Goal: Task Accomplishment & Management: Complete application form

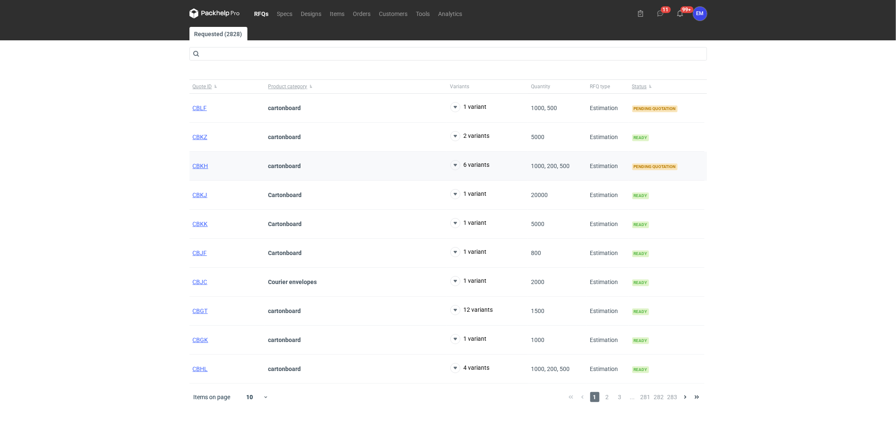
click at [200, 170] on div "CBKH" at bounding box center [227, 166] width 76 height 29
click at [200, 166] on span "CBKH" at bounding box center [201, 166] width 16 height 7
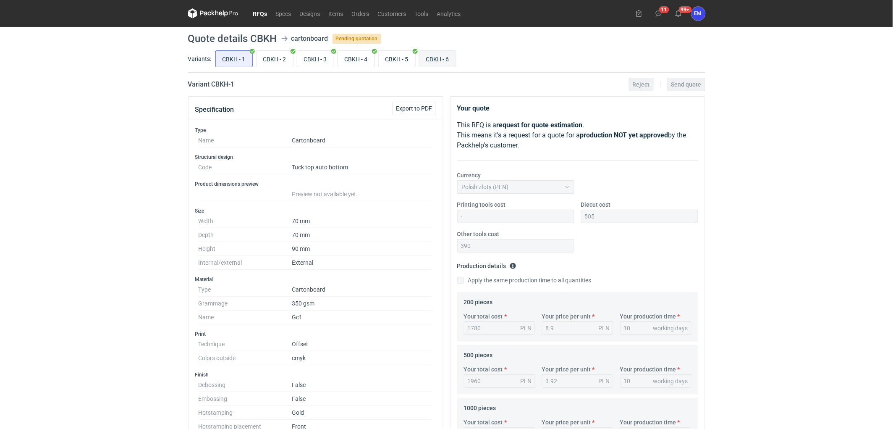
scroll to position [89, 0]
click at [432, 55] on input "CBKH - 6" at bounding box center [438, 59] width 37 height 16
radio input "true"
drag, startPoint x: 625, startPoint y: 217, endPoint x: 626, endPoint y: 222, distance: 5.2
click at [625, 217] on input "Diecut cost" at bounding box center [639, 216] width 117 height 13
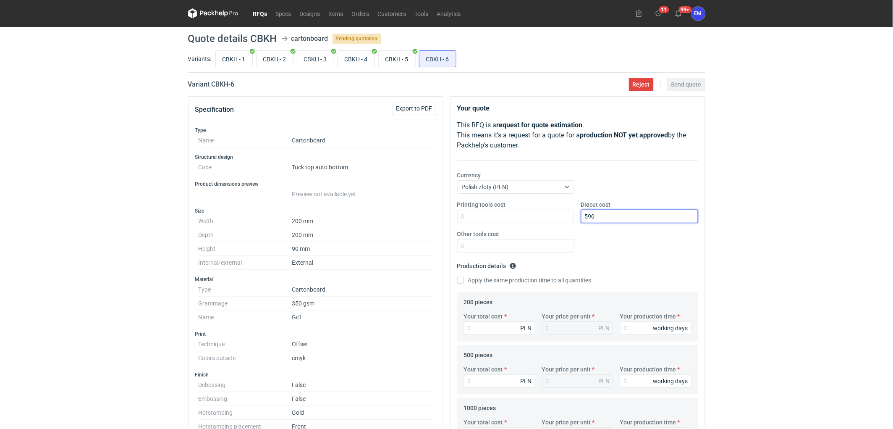
type input "590"
click at [480, 248] on input "Other tools cost" at bounding box center [515, 245] width 117 height 13
click at [505, 242] on input "Other tools cost" at bounding box center [515, 245] width 117 height 13
type input "345"
click at [767, 223] on div "RFQs Specs Designs Items Orders Customers Tools Analytics 11 99+ EM [PERSON_NAM…" at bounding box center [446, 214] width 893 height 429
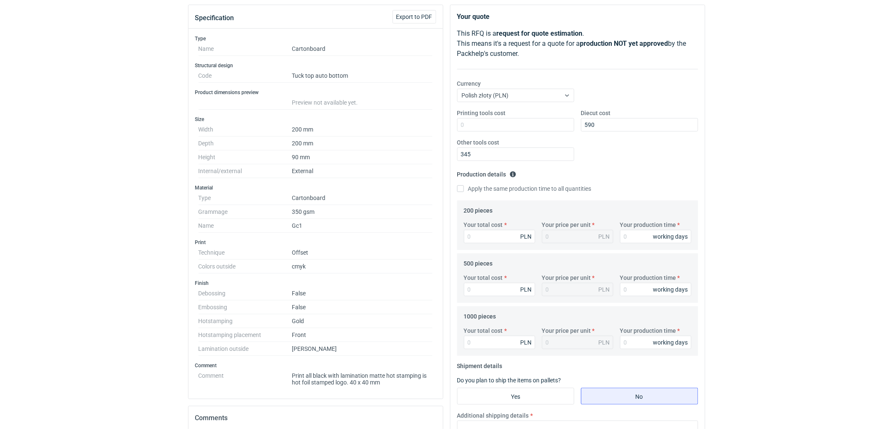
scroll to position [186, 0]
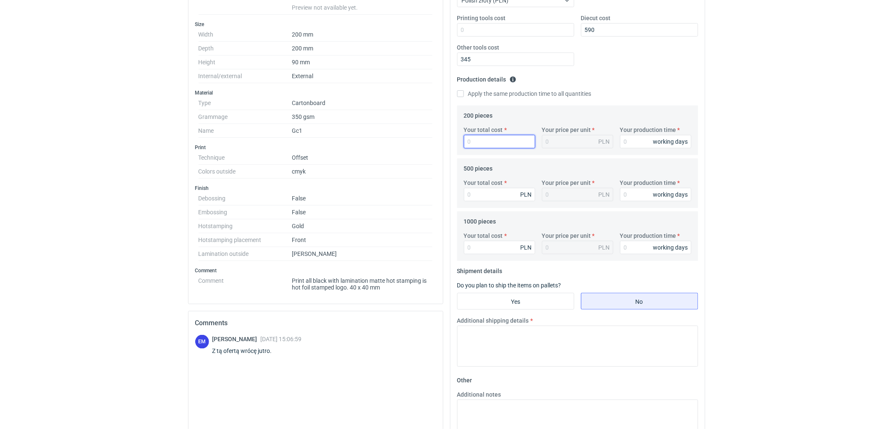
click at [488, 142] on input "Your total cost" at bounding box center [499, 141] width 71 height 13
type input "2"
type input "0.01"
type input "2332"
type input "11.66"
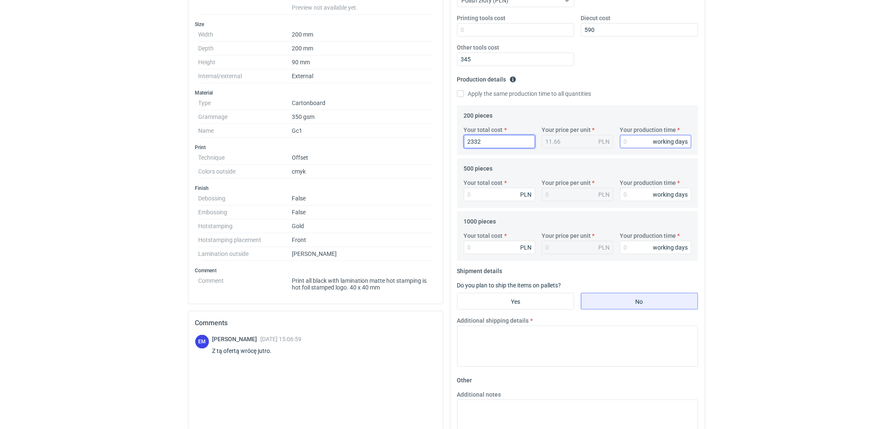
type input "2332"
click at [636, 144] on input "Your production time" at bounding box center [655, 141] width 71 height 13
type input "10"
click at [488, 194] on input "Your total cost" at bounding box center [499, 194] width 71 height 13
click at [494, 197] on input "Your total cost" at bounding box center [499, 194] width 71 height 13
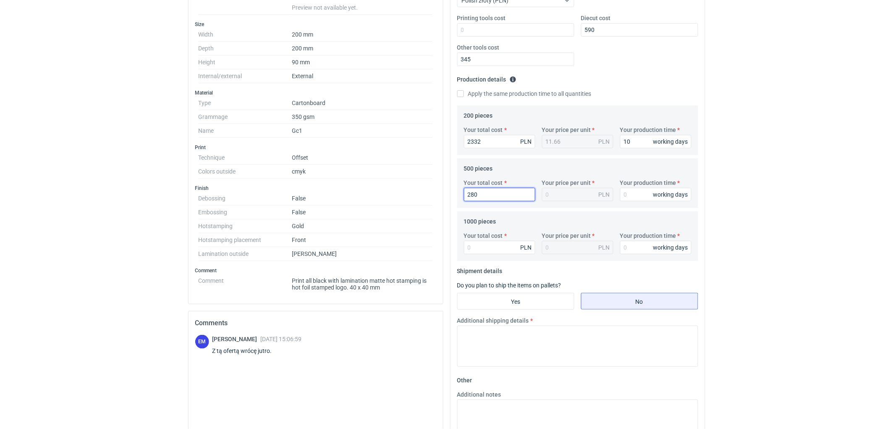
type input "2805"
type input "5.61"
type input "2805"
click at [627, 200] on input "Your production time" at bounding box center [655, 194] width 71 height 13
type input "10"
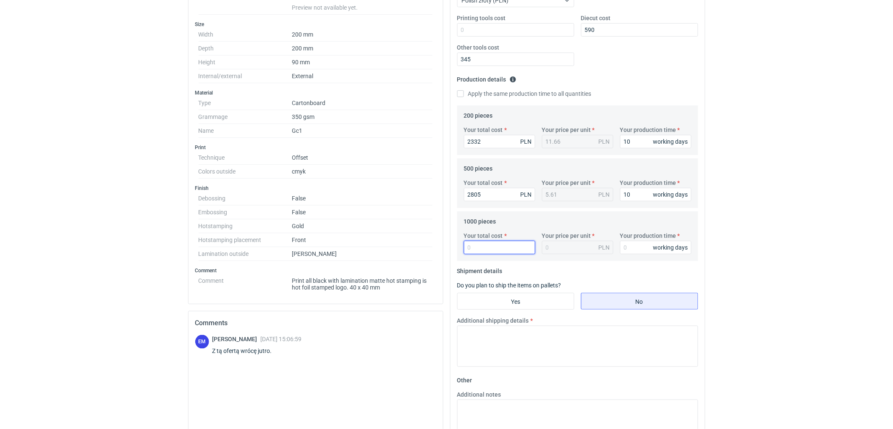
click at [504, 249] on input "Your total cost" at bounding box center [499, 247] width 71 height 13
click at [492, 244] on input "Your total cost" at bounding box center [499, 247] width 71 height 13
type input "3620"
type input "3.62"
type input "3620"
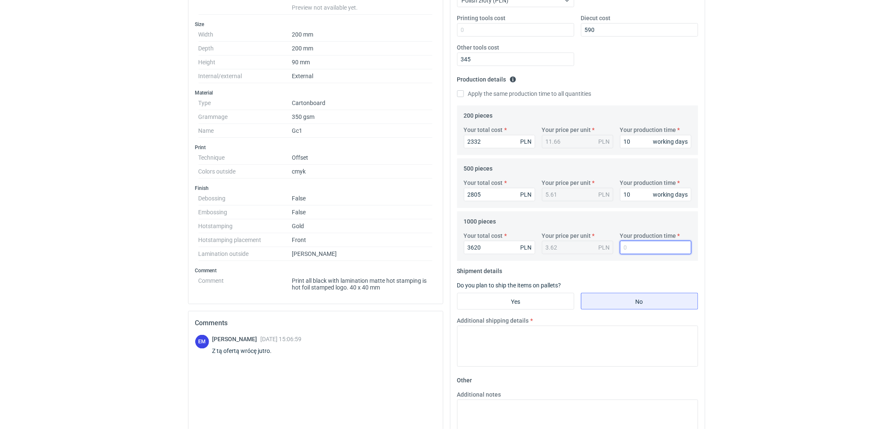
click at [622, 244] on input "Your production time" at bounding box center [655, 247] width 71 height 13
type input "10"
click at [766, 216] on div "RFQs Specs Designs Items Orders Customers Tools Analytics 11 99+ EM [PERSON_NAM…" at bounding box center [446, 28] width 893 height 429
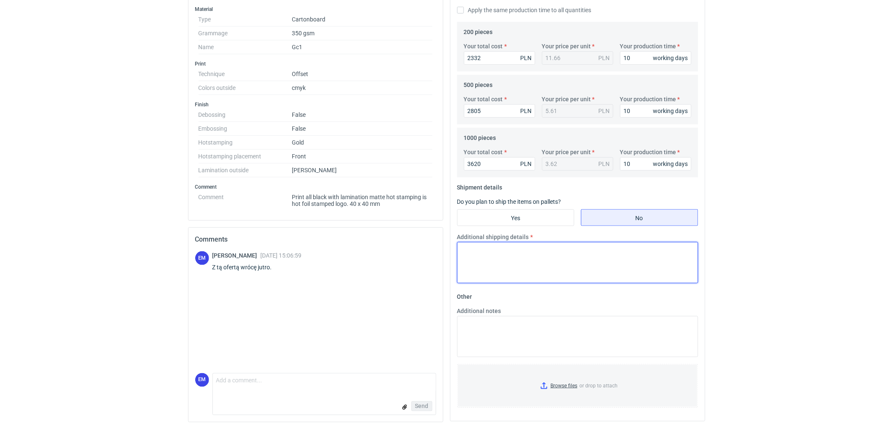
click at [543, 246] on textarea "Additional shipping details" at bounding box center [577, 262] width 241 height 41
click at [509, 249] on textarea "Additional shipping details" at bounding box center [577, 262] width 241 height 41
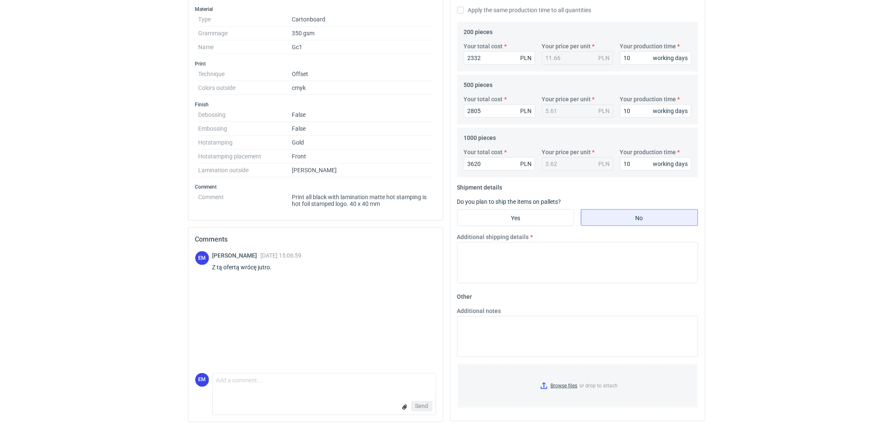
drag, startPoint x: 455, startPoint y: 185, endPoint x: 505, endPoint y: 187, distance: 49.6
click at [505, 187] on div "Your quote This RFQ is a request for quote estimation . This means it's a reque…" at bounding box center [578, 124] width 255 height 594
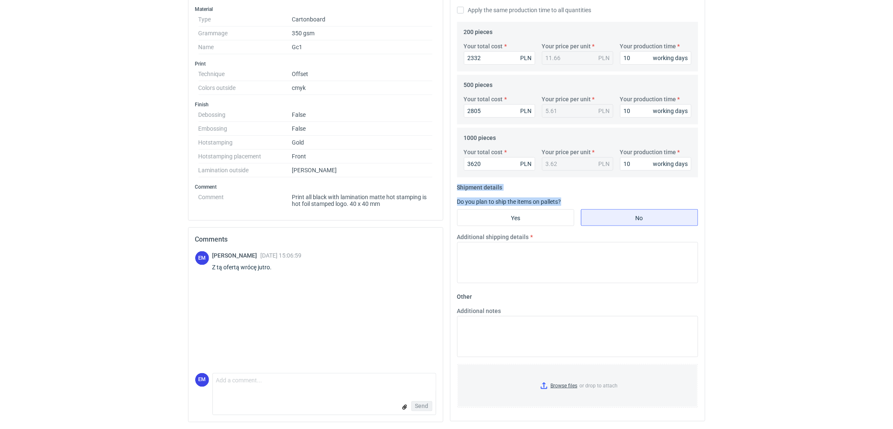
drag, startPoint x: 572, startPoint y: 202, endPoint x: 456, endPoint y: 185, distance: 117.7
click at [454, 186] on div "Your quote This RFQ is a request for quote estimation . This means it's a reque…" at bounding box center [578, 124] width 255 height 594
click at [456, 185] on div "Your quote This RFQ is a request for quote estimation . This means it's a reque…" at bounding box center [578, 124] width 255 height 594
drag, startPoint x: 511, startPoint y: 188, endPoint x: 490, endPoint y: 192, distance: 21.3
click at [511, 188] on fieldset "Shipment details Do you plan to ship the items on pallets? Yes No Additional sh…" at bounding box center [577, 235] width 241 height 109
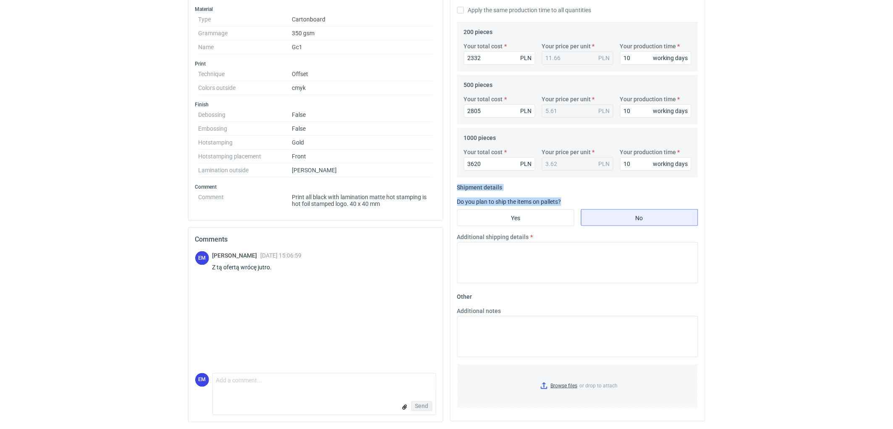
drag, startPoint x: 454, startPoint y: 190, endPoint x: 570, endPoint y: 197, distance: 115.7
click at [570, 197] on div "Your quote This RFQ is a request for quote estimation . This means it's a reque…" at bounding box center [578, 124] width 255 height 594
click at [521, 189] on fieldset "Shipment details Do you plan to ship the items on pallets? Yes No Additional sh…" at bounding box center [577, 235] width 241 height 109
drag, startPoint x: 458, startPoint y: 188, endPoint x: 503, endPoint y: 186, distance: 45.0
click at [503, 186] on fieldset "Shipment details Do you plan to ship the items on pallets? Yes No Additional sh…" at bounding box center [577, 235] width 241 height 109
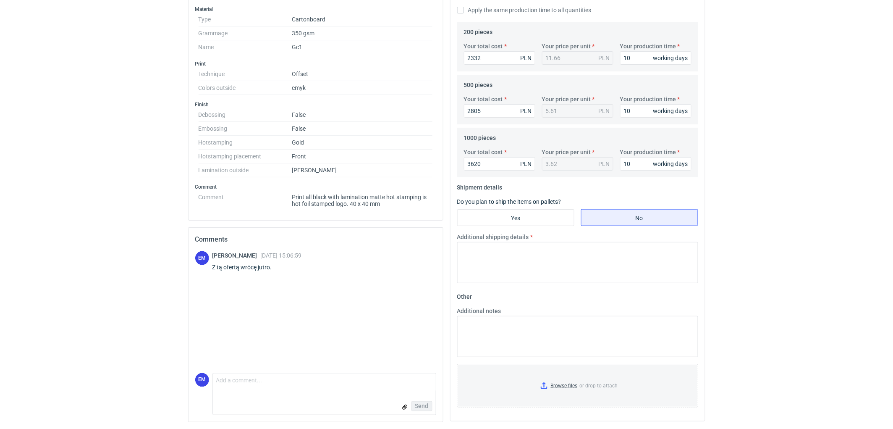
click at [503, 186] on fieldset "Shipment details Do you plan to ship the items on pallets? Yes No Additional sh…" at bounding box center [577, 235] width 241 height 109
drag, startPoint x: 484, startPoint y: 186, endPoint x: 449, endPoint y: 193, distance: 35.3
click at [484, 186] on legend "Shipment details" at bounding box center [479, 186] width 45 height 10
drag, startPoint x: 457, startPoint y: 186, endPoint x: 514, endPoint y: 186, distance: 56.7
click at [514, 186] on fieldset "Shipment details Do you plan to ship the items on pallets? Yes No Additional sh…" at bounding box center [577, 235] width 241 height 109
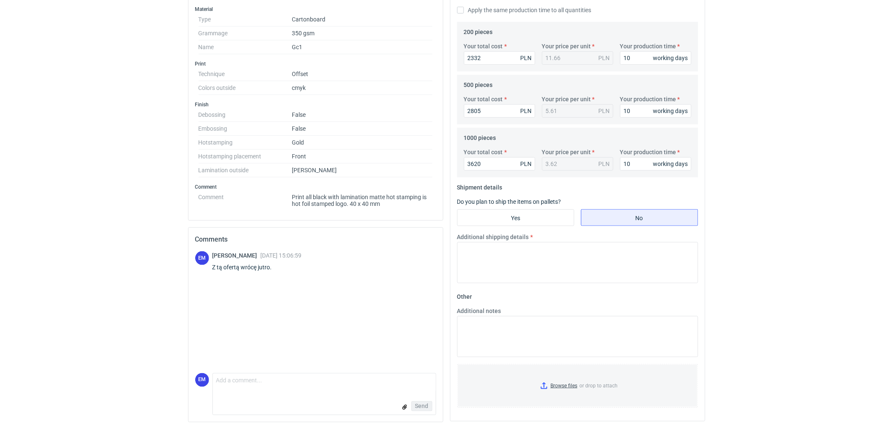
click at [515, 186] on fieldset "Shipment details Do you plan to ship the items on pallets? Yes No Additional sh…" at bounding box center [577, 235] width 241 height 109
drag, startPoint x: 455, startPoint y: 187, endPoint x: 510, endPoint y: 186, distance: 55.0
click at [510, 186] on div "Your quote This RFQ is a request for quote estimation . This means it's a reque…" at bounding box center [578, 124] width 255 height 594
drag, startPoint x: 510, startPoint y: 186, endPoint x: 543, endPoint y: 186, distance: 33.2
click at [521, 186] on fieldset "Shipment details Do you plan to ship the items on pallets? Yes No Additional sh…" at bounding box center [577, 235] width 241 height 109
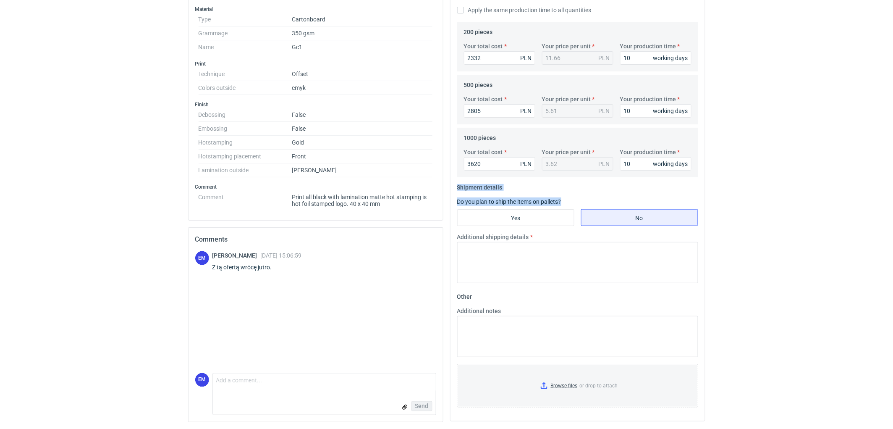
drag, startPoint x: 569, startPoint y: 201, endPoint x: 853, endPoint y: 154, distance: 287.8
click at [459, 187] on fieldset "Shipment details Do you plan to ship the items on pallets? Yes No Additional sh…" at bounding box center [577, 235] width 241 height 109
drag, startPoint x: 781, startPoint y: 166, endPoint x: 764, endPoint y: 186, distance: 26.6
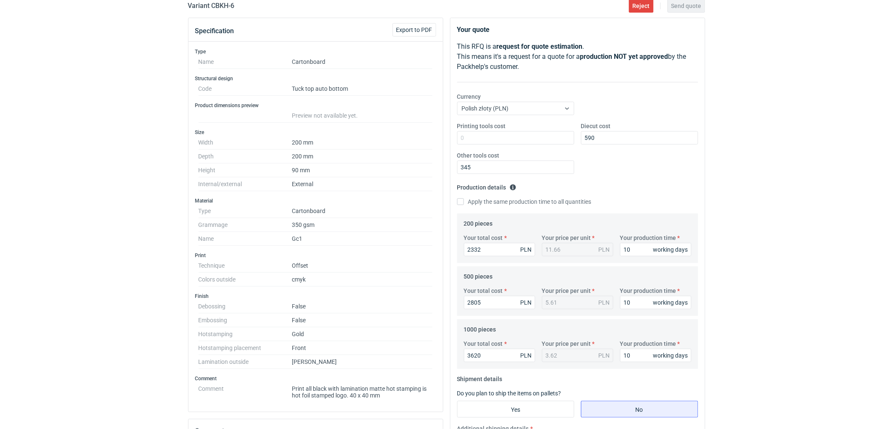
scroll to position [186, 0]
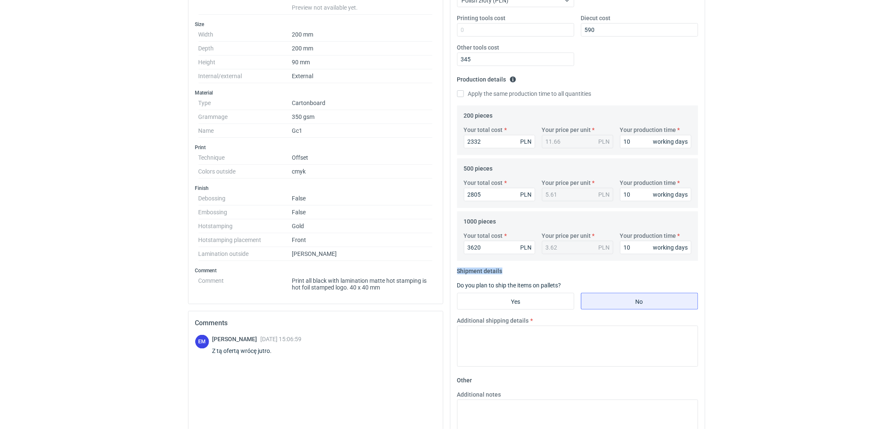
drag, startPoint x: 469, startPoint y: 271, endPoint x: 505, endPoint y: 271, distance: 36.1
click at [505, 271] on div "Your quote This RFQ is a request for quote estimation . This means it's a reque…" at bounding box center [578, 207] width 255 height 594
click at [505, 271] on fieldset "Shipment details Do you plan to ship the items on pallets? Yes No Additional sh…" at bounding box center [577, 318] width 241 height 109
drag, startPoint x: 461, startPoint y: 271, endPoint x: 505, endPoint y: 271, distance: 44.1
click at [505, 271] on fieldset "Shipment details Do you plan to ship the items on pallets? Yes No Additional sh…" at bounding box center [577, 318] width 241 height 109
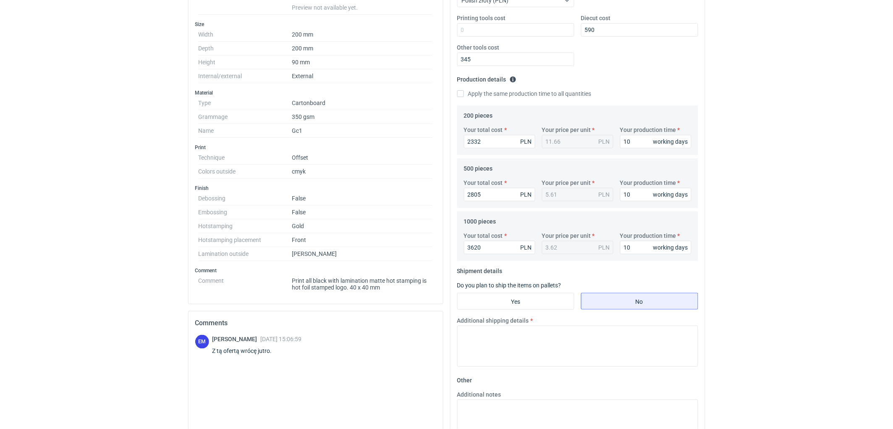
click at [505, 271] on fieldset "Shipment details Do you plan to ship the items on pallets? Yes No Additional sh…" at bounding box center [577, 318] width 241 height 109
drag, startPoint x: 456, startPoint y: 268, endPoint x: 504, endPoint y: 270, distance: 48.4
click at [504, 270] on div "Your quote This RFQ is a request for quote estimation . This means it's a reque…" at bounding box center [578, 207] width 255 height 594
drag, startPoint x: 569, startPoint y: 286, endPoint x: 450, endPoint y: 268, distance: 120.2
click at [451, 268] on div "Your quote This RFQ is a request for quote estimation . This means it's a reque…" at bounding box center [578, 207] width 255 height 594
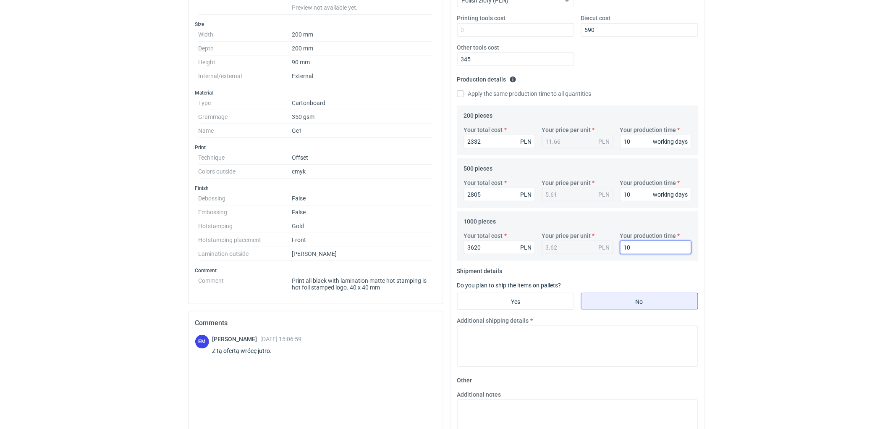
drag, startPoint x: 766, startPoint y: 235, endPoint x: 745, endPoint y: 257, distance: 29.7
click at [763, 236] on div "RFQs Specs Designs Items Orders Customers Tools Analytics 11 99+ EM [PERSON_NAM…" at bounding box center [446, 28] width 893 height 429
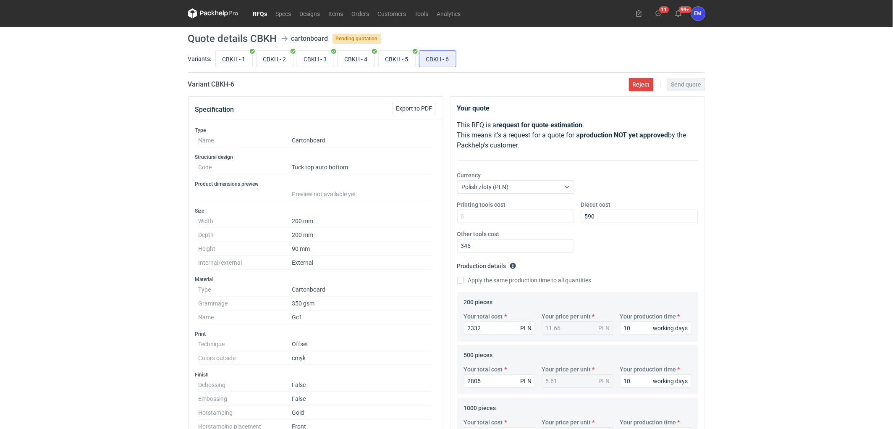
click at [738, 269] on div "RFQs Specs Designs Items Orders Customers Tools Analytics 11 99+ EM [PERSON_NAM…" at bounding box center [446, 214] width 893 height 429
click at [753, 265] on div "RFQs Specs Designs Items Orders Customers Tools Analytics 11 99+ EM [PERSON_NAM…" at bounding box center [446, 214] width 893 height 429
click at [774, 247] on div "RFQs Specs Designs Items Orders Customers Tools Analytics 11 99+ EM [PERSON_NAM…" at bounding box center [446, 214] width 893 height 429
click at [771, 246] on div "RFQs Specs Designs Items Orders Customers Tools Analytics 11 99+ EM [PERSON_NAM…" at bounding box center [446, 214] width 893 height 429
click at [809, 239] on div "RFQs Specs Designs Items Orders Customers Tools Analytics 11 99+ EM [PERSON_NAM…" at bounding box center [446, 214] width 893 height 429
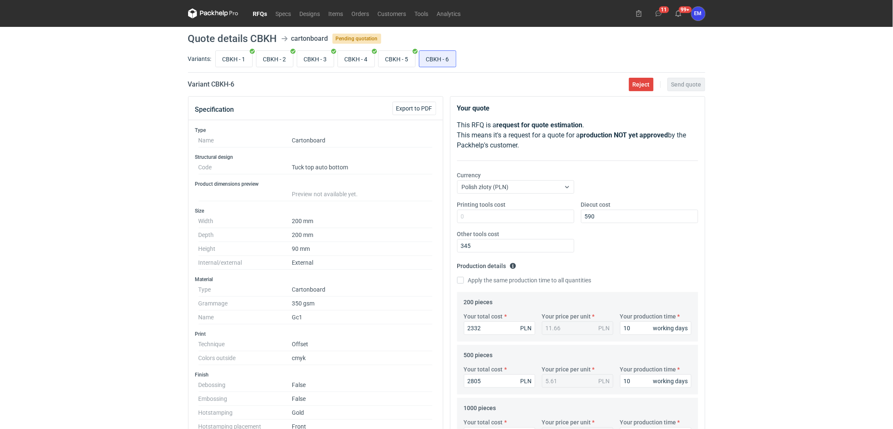
click at [753, 245] on div "RFQs Specs Designs Items Orders Customers Tools Analytics 11 99+ EM [PERSON_NAM…" at bounding box center [446, 214] width 893 height 429
drag, startPoint x: 748, startPoint y: 246, endPoint x: 879, endPoint y: 299, distance: 141.6
click at [748, 245] on div "RFQs Specs Designs Items Orders Customers Tools Analytics 11 99+ EM [PERSON_NAM…" at bounding box center [446, 214] width 893 height 429
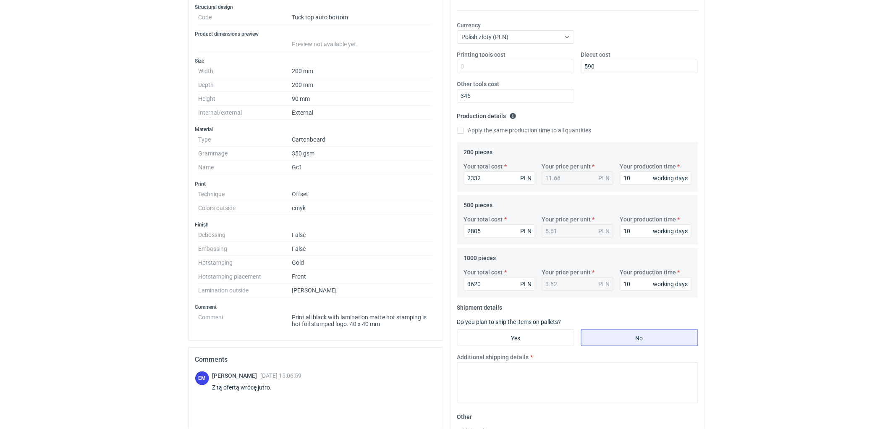
scroll to position [233, 0]
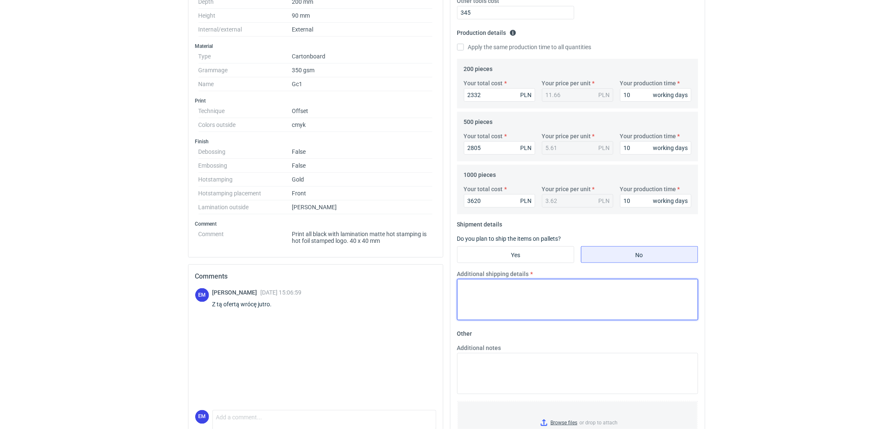
click at [554, 303] on textarea "Additional shipping details" at bounding box center [577, 299] width 241 height 41
click at [618, 297] on textarea "Wstępnie zakładamy następujące pakowanie -" at bounding box center [577, 299] width 241 height 41
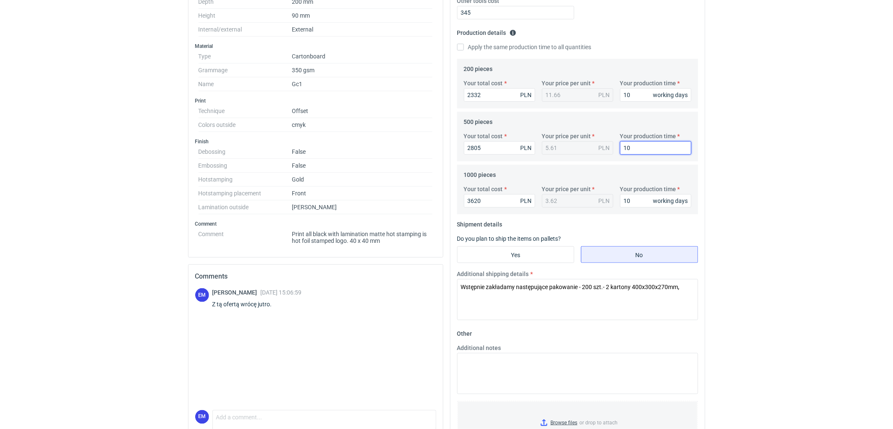
click at [687, 289] on textarea "Wstępnie zakładamy następujące pakowanie - 200 szt.- 2 kartony 400x300x270mm," at bounding box center [577, 299] width 241 height 41
click at [569, 302] on textarea "Wstępnie zakładamy następujące pakowanie - 200 szt.- 2 kartony 400x300x270mm, 5…" at bounding box center [577, 299] width 241 height 41
type textarea "Wstępnie zakładamy następujące pakowanie - 200 szt.- 2 kartony 400x300x270mm, 5…"
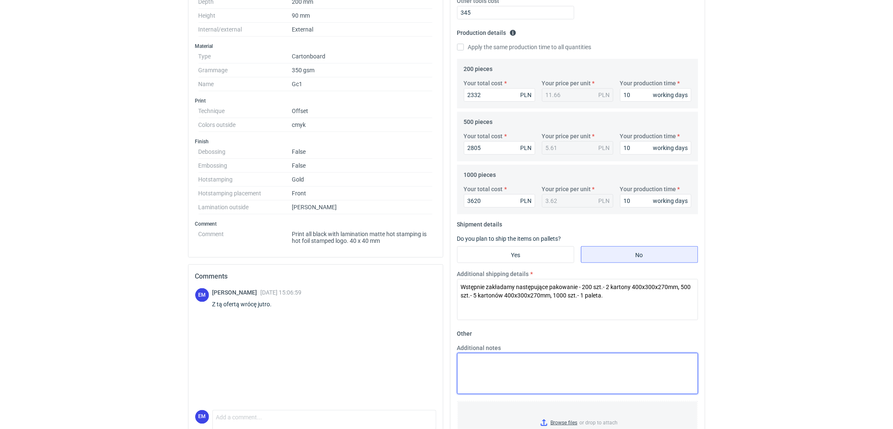
click at [553, 384] on textarea "Additional notes" at bounding box center [577, 373] width 241 height 41
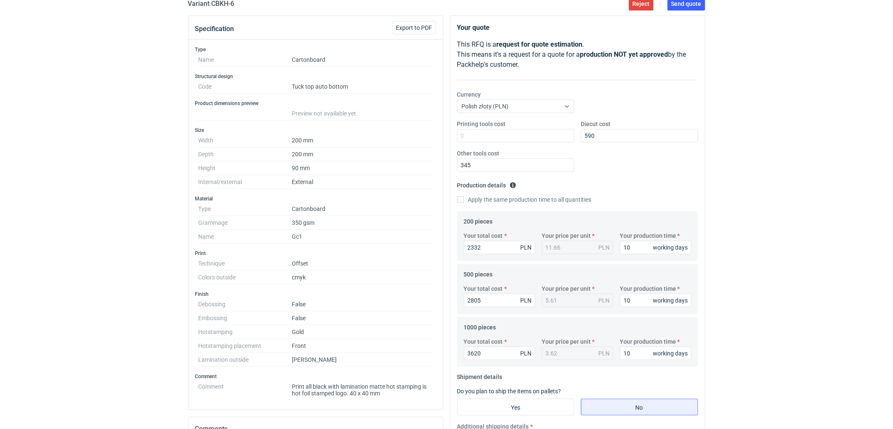
scroll to position [0, 0]
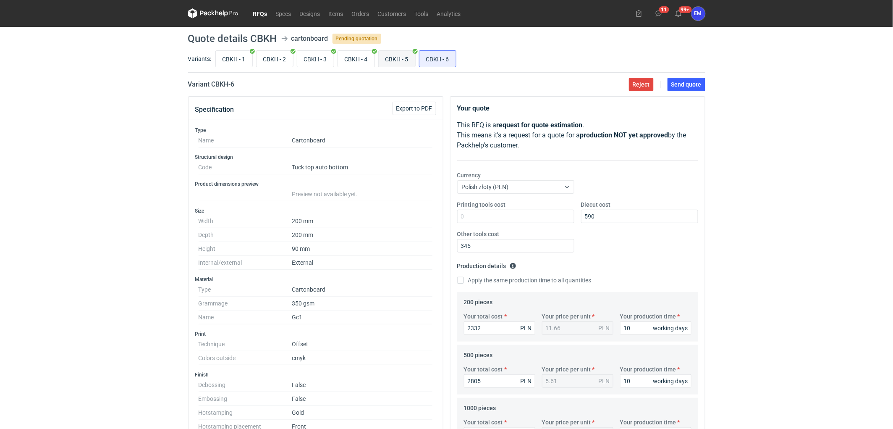
type textarea "KO 3374/2025. Oferta ważna 4 tygodnie."
click at [409, 56] on input "CBKH - 5" at bounding box center [397, 59] width 37 height 16
radio input "true"
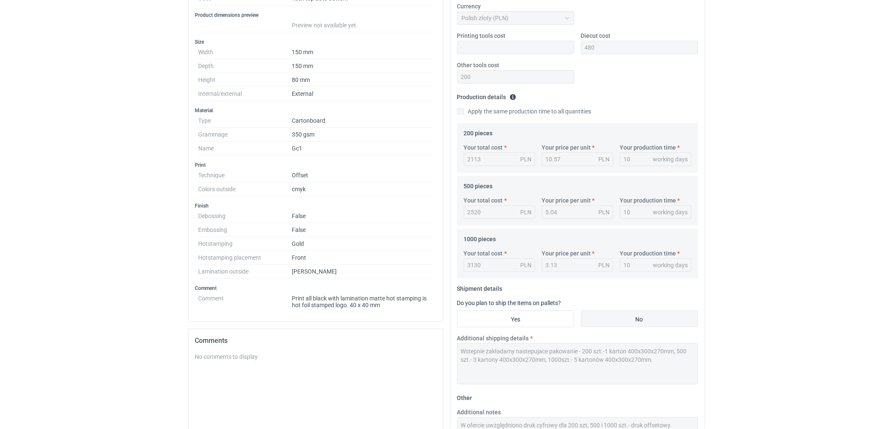
scroll to position [270, 0]
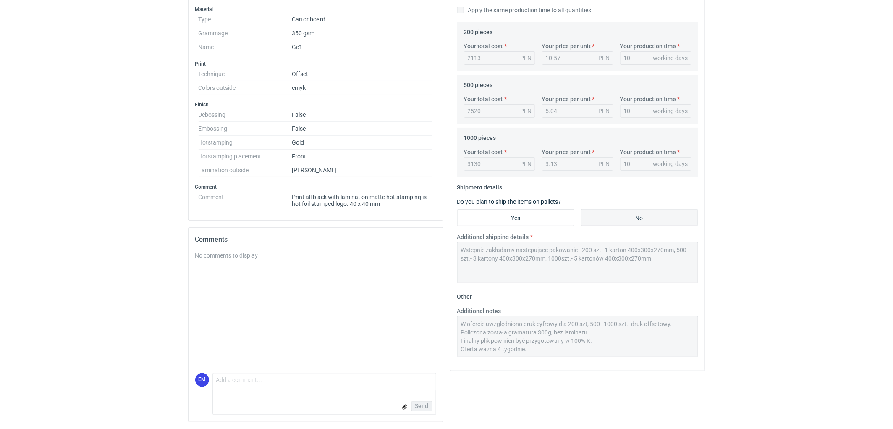
click at [540, 360] on div "Additional notes W ofercie uwzględniono druk cyfrowy dla 200 szt, 500 i 1000 sz…" at bounding box center [578, 335] width 248 height 57
click at [457, 335] on div "Additional notes W ofercie uwzględniono druk cyfrowy dla 200 szt, 500 i 1000 sz…" at bounding box center [578, 332] width 248 height 50
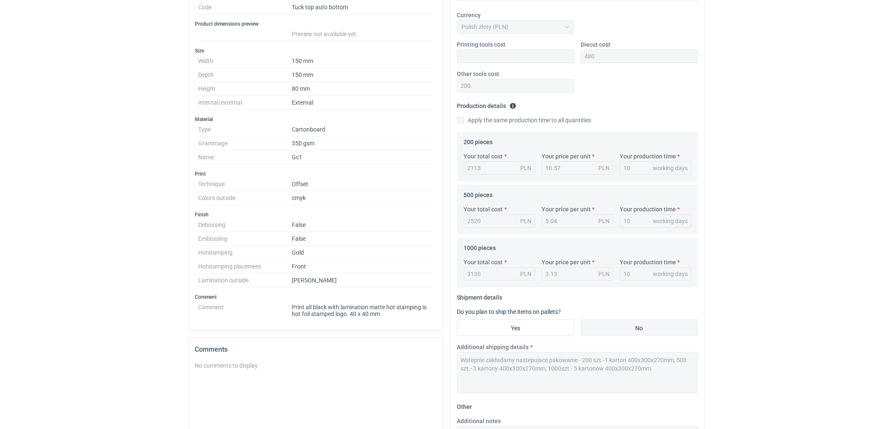
scroll to position [0, 0]
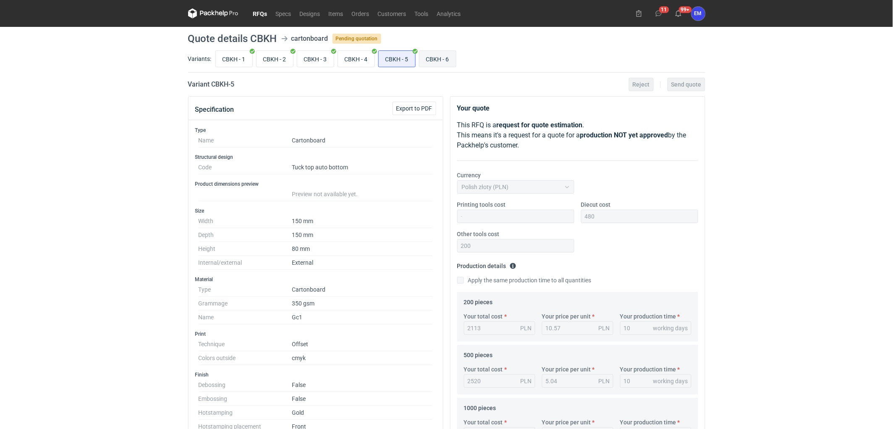
click at [450, 64] on input "CBKH - 6" at bounding box center [438, 59] width 37 height 16
radio input "true"
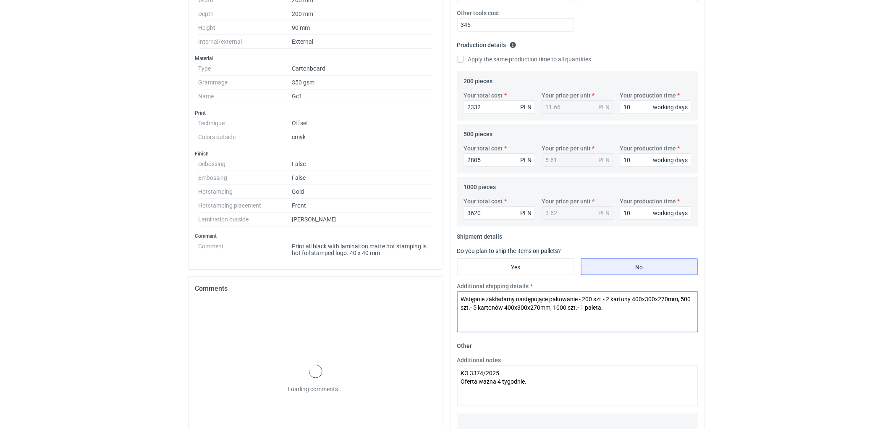
scroll to position [270, 0]
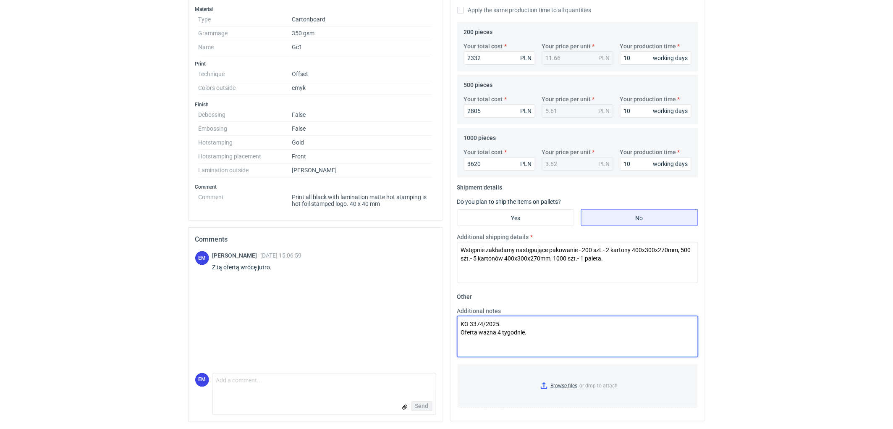
click at [536, 334] on textarea "KO 3374/2025. Oferta ważna 4 tygodnie." at bounding box center [577, 336] width 241 height 41
click at [526, 325] on textarea "KO 3374/2025. Oferta ważna 4 tygodnie." at bounding box center [577, 336] width 241 height 41
paste textarea "Policzona została gramatura 300g, bez laminatu. Finalny plik powinien być przyg…"
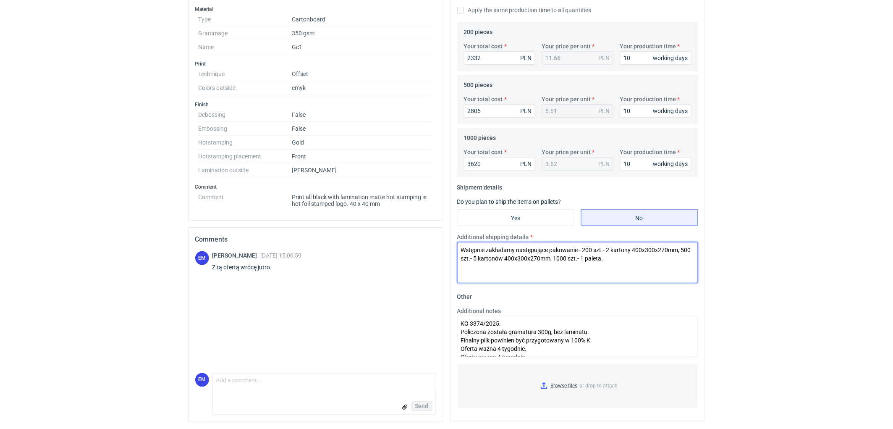
click at [624, 256] on textarea "Wstępnie zakładamy następujące pakowanie - 200 szt.- 2 kartony 400x300x270mm, 5…" at bounding box center [577, 262] width 241 height 41
click at [604, 342] on textarea "KO 3374/2025. Policzona została gramatura 300g, bez laminatu. Finalny plik powi…" at bounding box center [577, 336] width 241 height 41
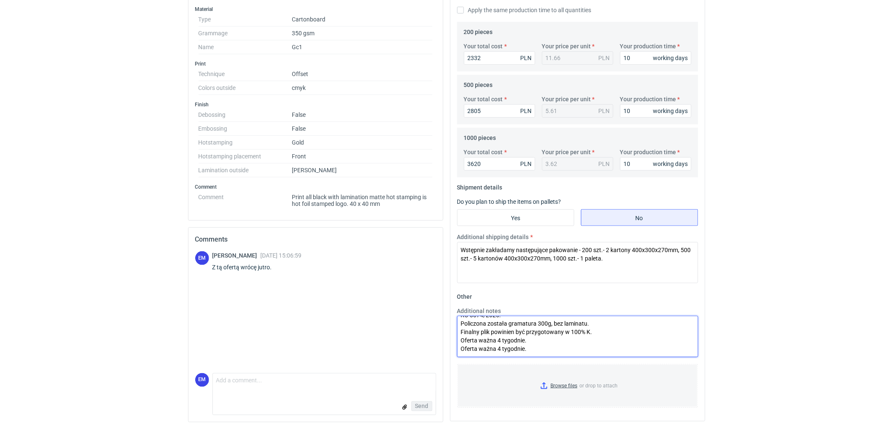
scroll to position [17, 0]
click at [532, 341] on textarea "KO 3374/2025. Policzona została gramatura 300g, bez laminatu. Finalny plik powi…" at bounding box center [577, 336] width 241 height 41
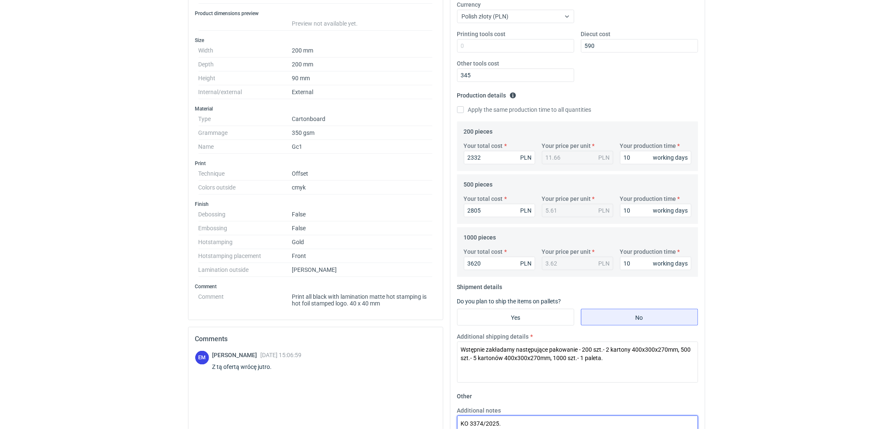
scroll to position [270, 0]
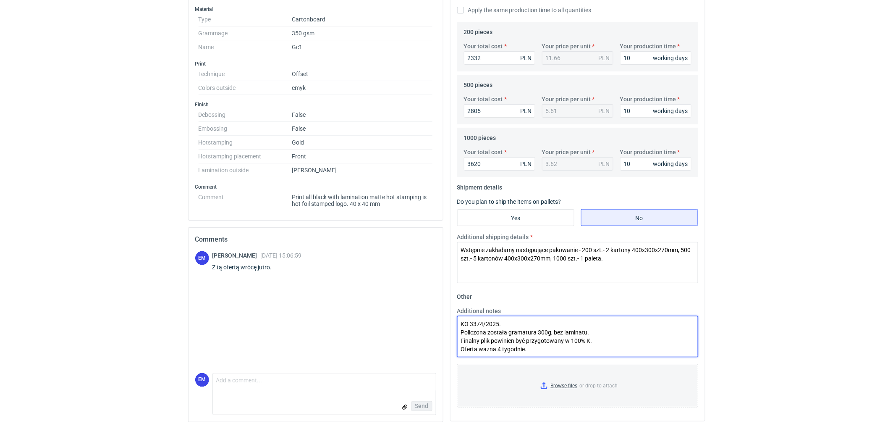
type textarea "KO 3374/2025. Policzona została gramatura 300g, bez laminatu. Finalny plik powi…"
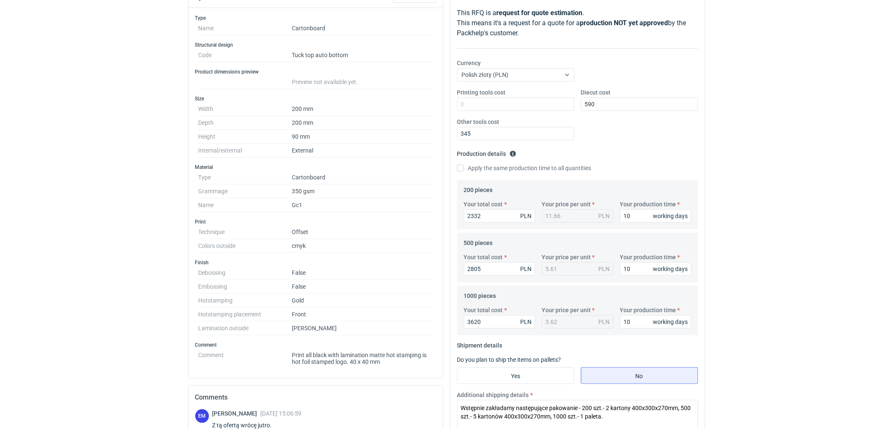
scroll to position [37, 0]
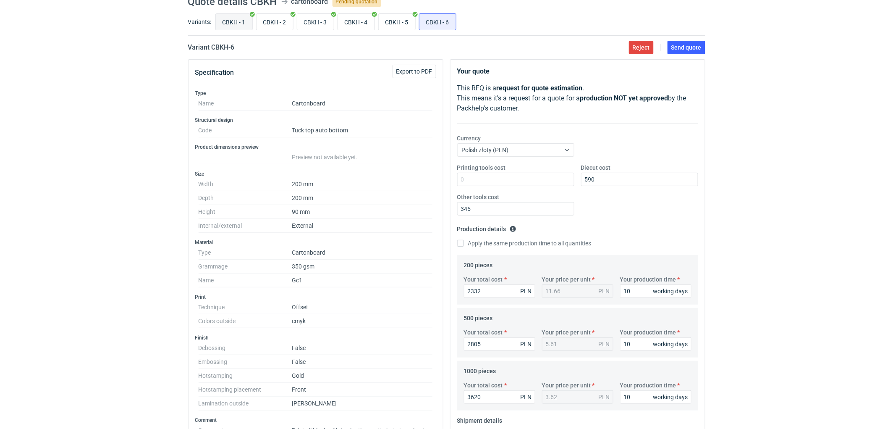
click at [232, 21] on input "CBKH - 1" at bounding box center [234, 22] width 37 height 16
radio input "true"
click at [448, 24] on input "CBKH - 6" at bounding box center [438, 22] width 37 height 16
radio input "true"
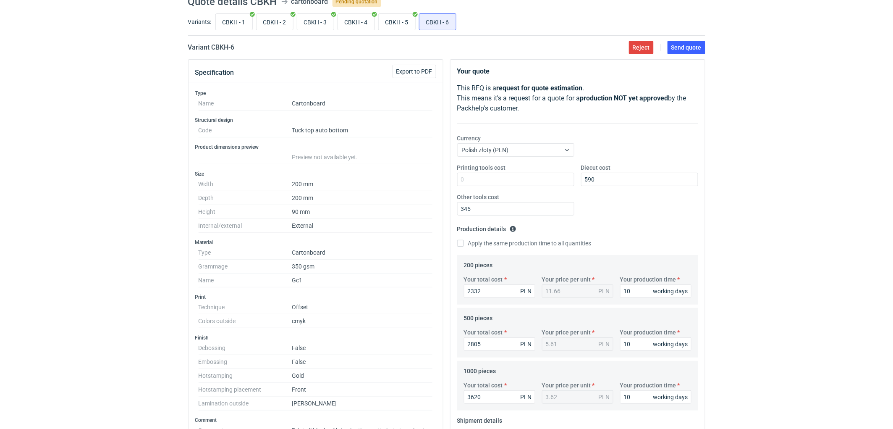
click at [784, 192] on div "RFQs Specs Designs Items Orders Customers Tools Analytics 11 99+ EM [PERSON_NAM…" at bounding box center [446, 177] width 893 height 429
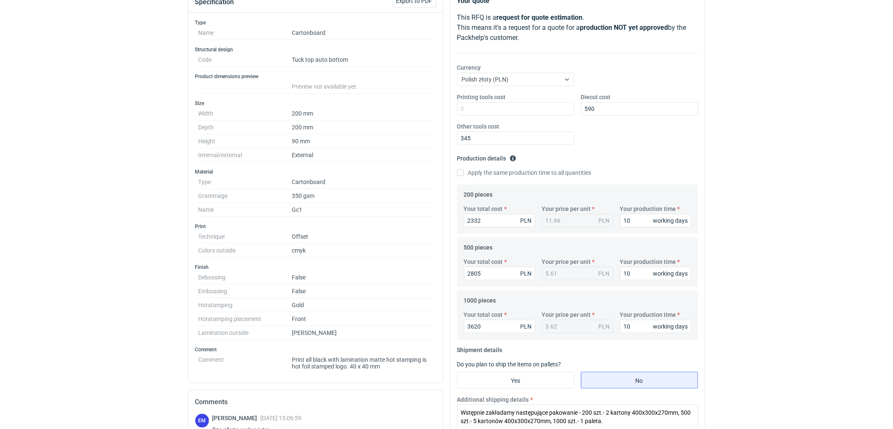
scroll to position [224, 0]
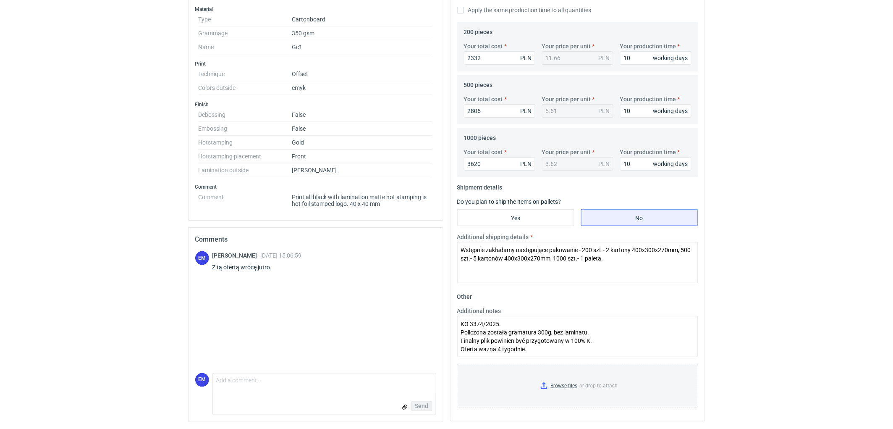
drag, startPoint x: 759, startPoint y: 240, endPoint x: 764, endPoint y: 255, distance: 15.8
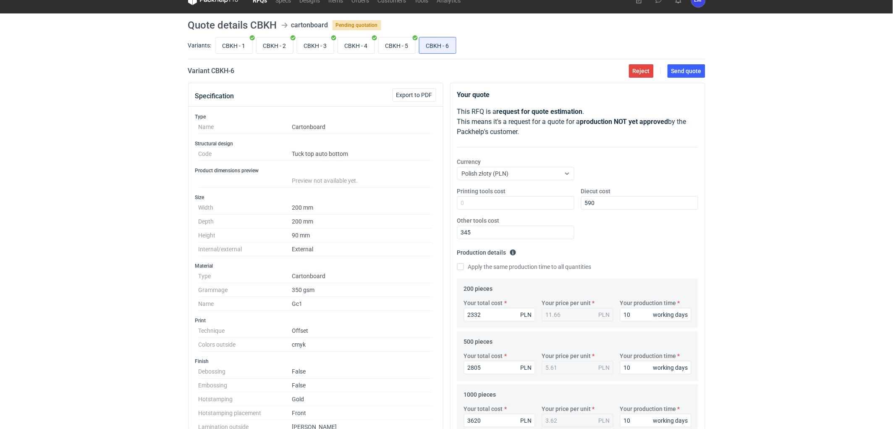
scroll to position [0, 0]
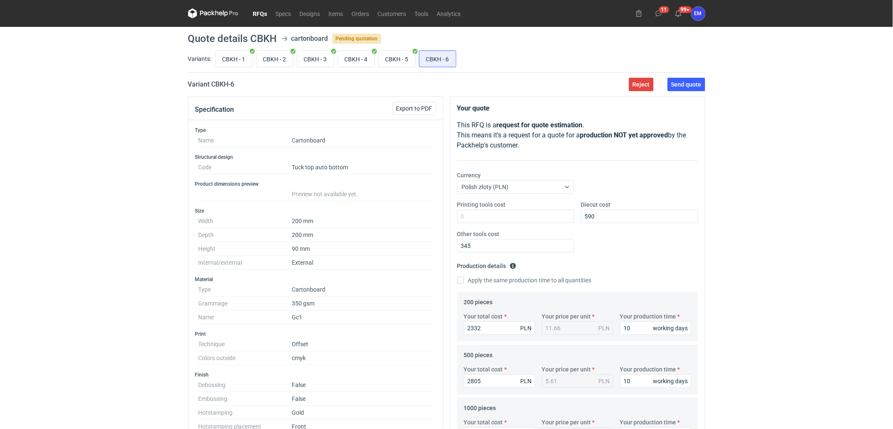
click at [780, 135] on div "RFQs Specs Designs Items Orders Customers Tools Analytics 11 99+ EM [PERSON_NAM…" at bounding box center [446, 214] width 893 height 429
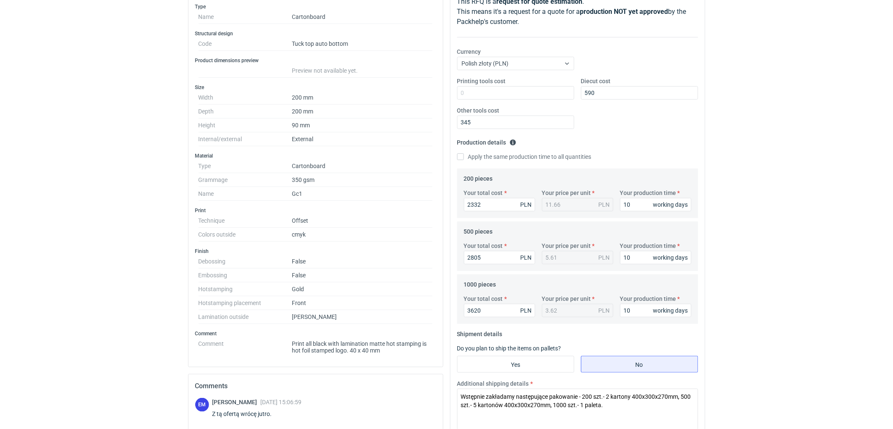
scroll to position [233, 0]
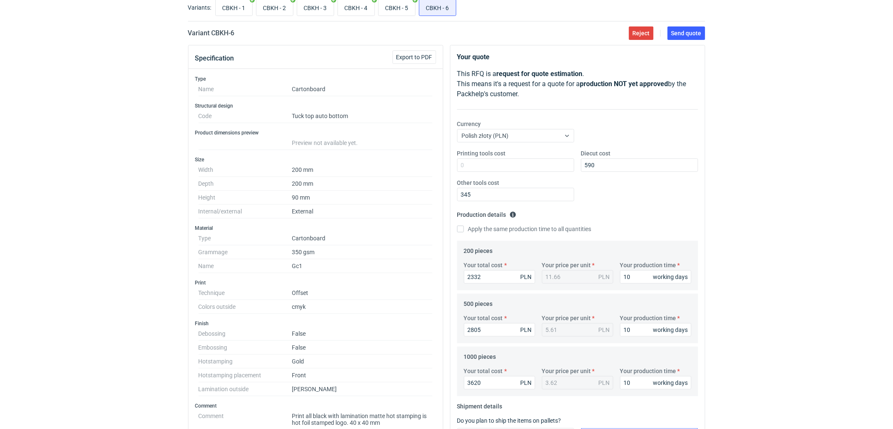
scroll to position [0, 0]
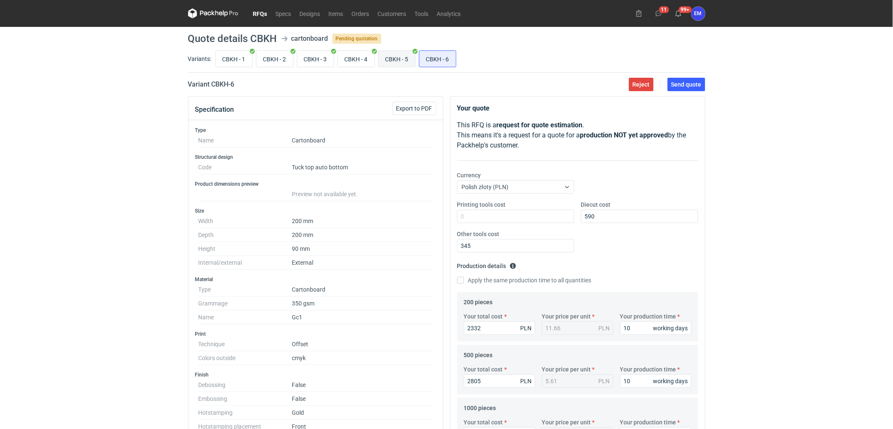
click at [398, 60] on input "CBKH - 5" at bounding box center [397, 59] width 37 height 16
radio input "true"
click at [437, 60] on input "CBKH - 6" at bounding box center [438, 59] width 37 height 16
radio input "true"
click at [793, 228] on div "RFQs Specs Designs Items Orders Customers Tools Analytics 11 99+ EM [PERSON_NAM…" at bounding box center [446, 214] width 893 height 429
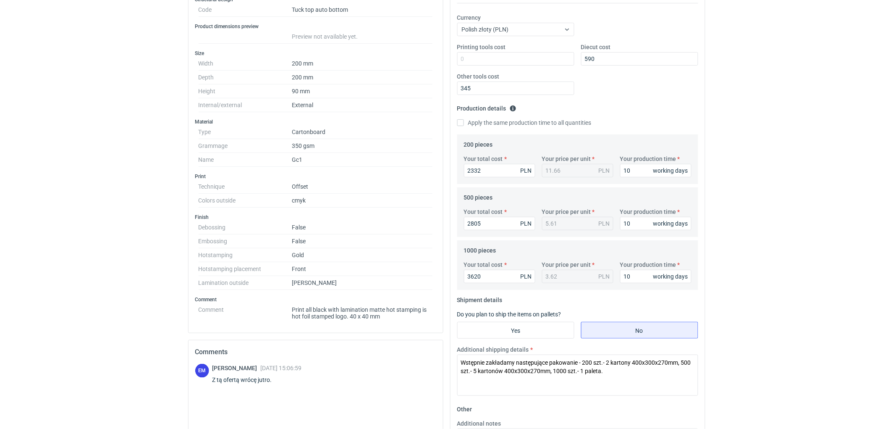
scroll to position [270, 0]
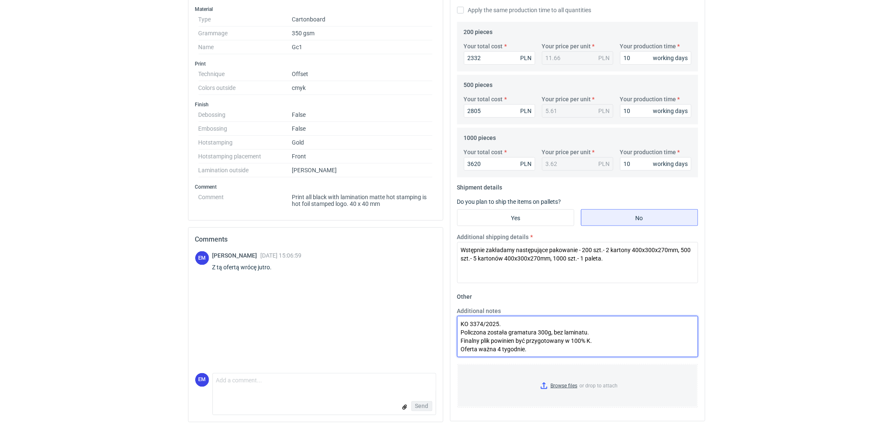
click at [605, 332] on textarea "KO 3374/2025. Policzona została gramatura 300g, bez laminatu. Finalny plik powi…" at bounding box center [577, 336] width 241 height 41
type textarea "KO 3374/2025. Policzona została gramatura 300g, bez laminatu. Druk offsetowy. F…"
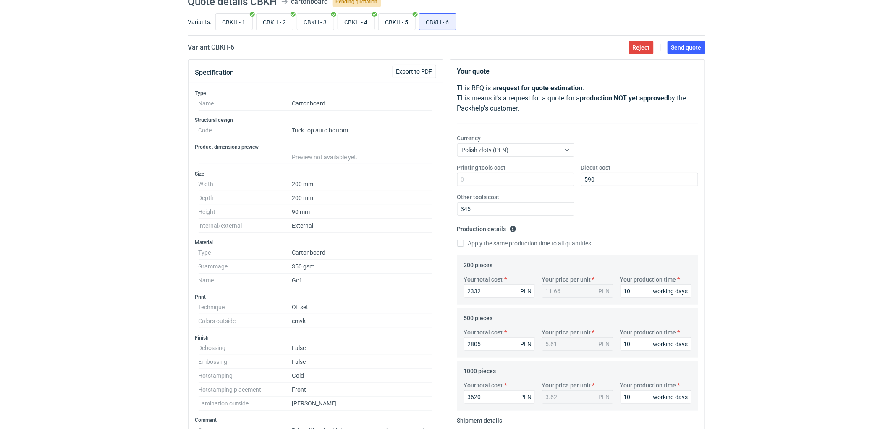
scroll to position [0, 0]
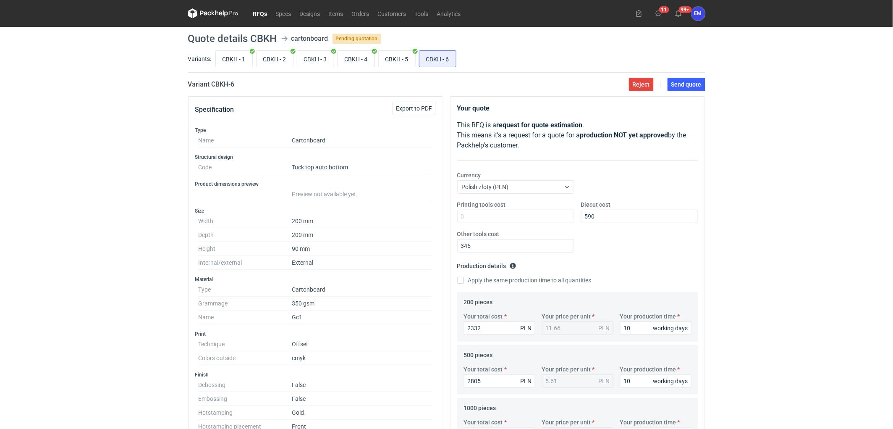
click at [783, 257] on div "RFQs Specs Designs Items Orders Customers Tools Analytics 11 99+ EM [PERSON_NAM…" at bounding box center [446, 214] width 893 height 429
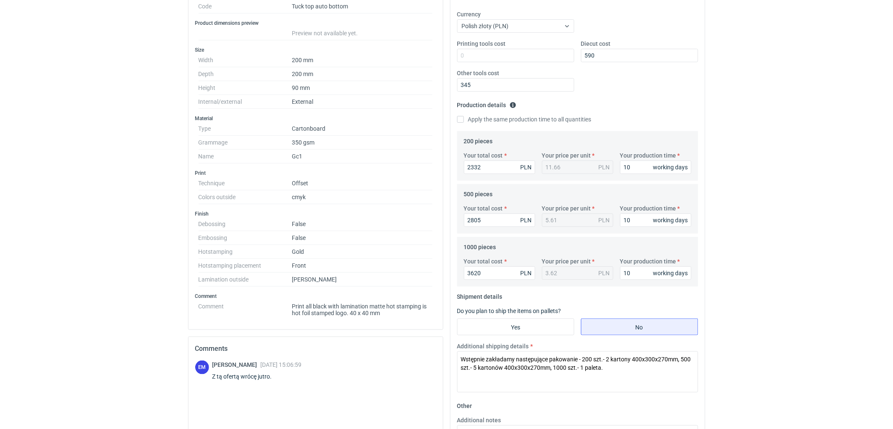
scroll to position [37, 0]
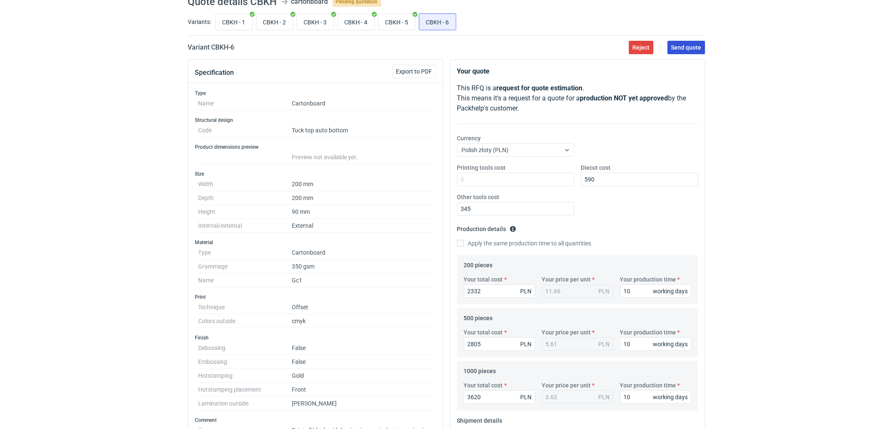
click at [683, 47] on span "Send quote" at bounding box center [687, 48] width 30 height 6
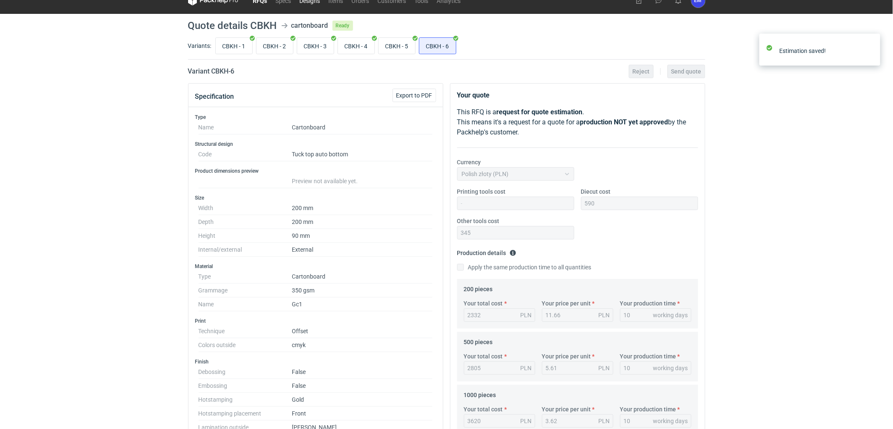
scroll to position [0, 0]
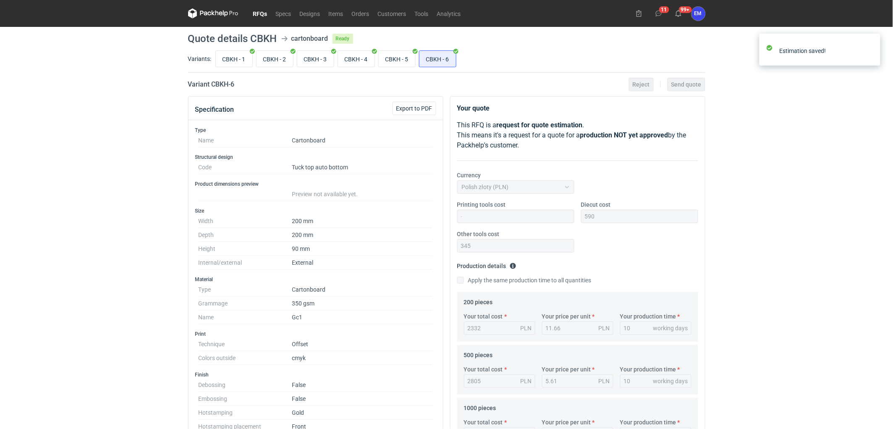
click at [259, 11] on link "RFQs" at bounding box center [260, 13] width 23 height 10
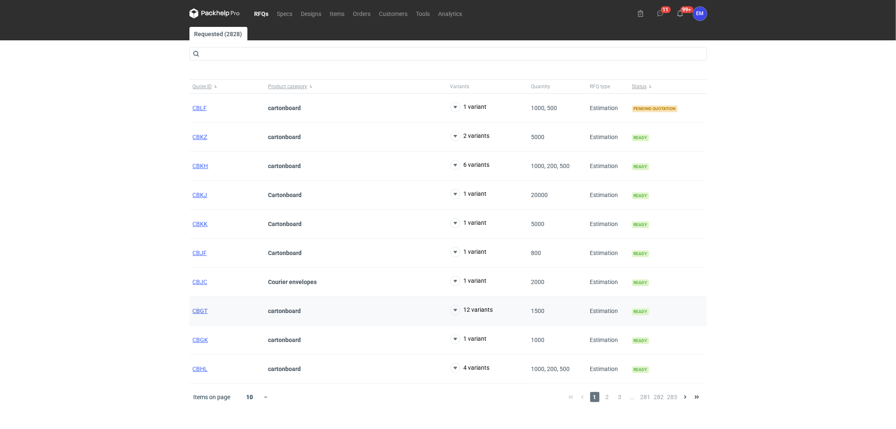
click at [196, 307] on span "CBGT" at bounding box center [200, 310] width 15 height 7
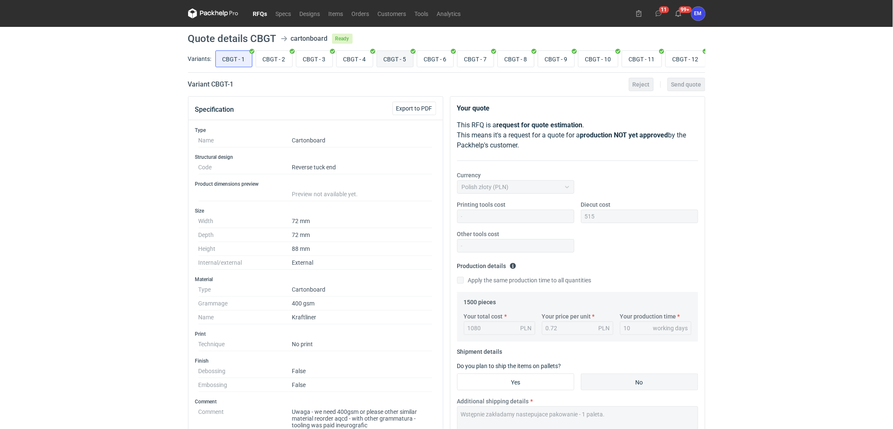
click at [398, 55] on input "CBGT - 5" at bounding box center [395, 59] width 36 height 16
radio input "true"
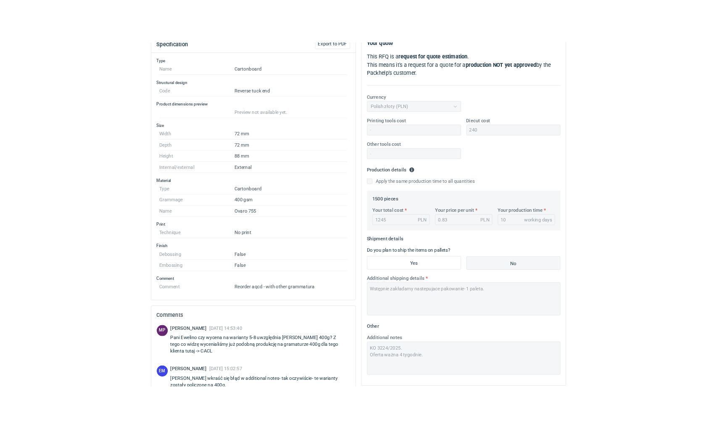
scroll to position [210, 0]
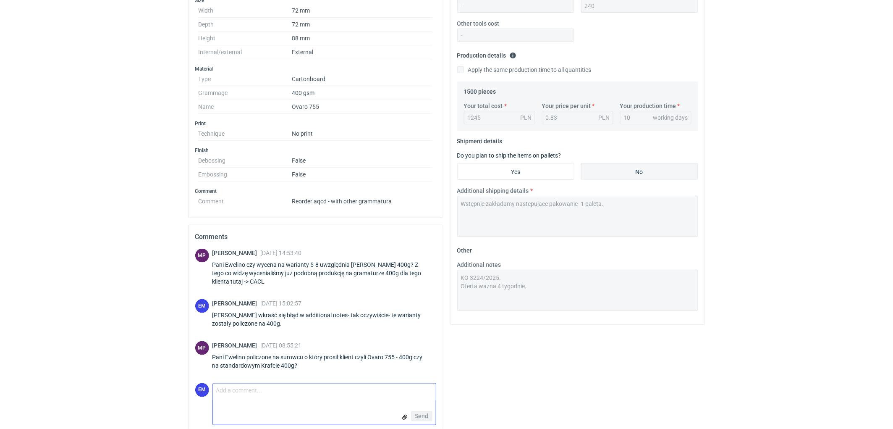
click at [260, 400] on textarea "Comment message" at bounding box center [324, 392] width 223 height 18
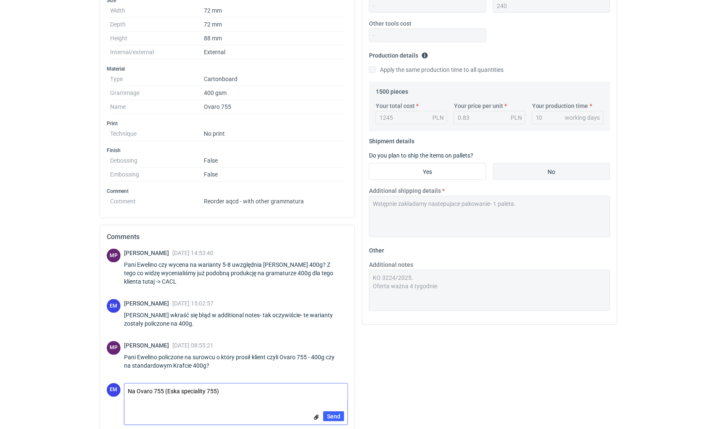
click at [186, 394] on textarea "Na Ovaro 755 (Eska speciality 755)" at bounding box center [235, 392] width 223 height 18
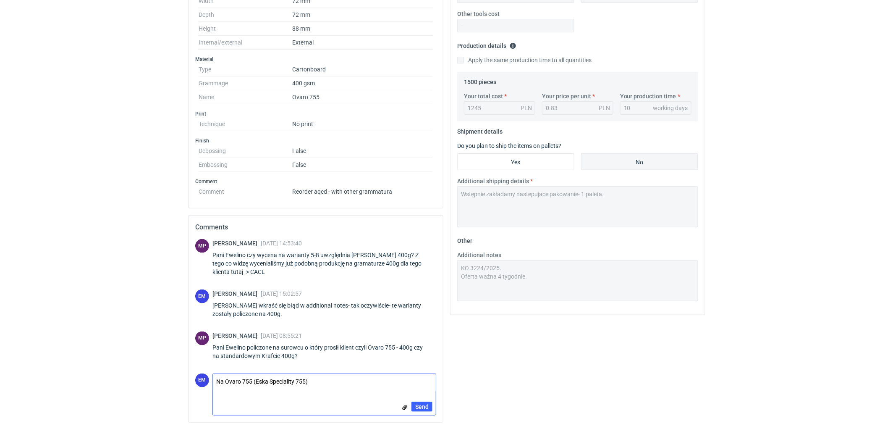
scroll to position [223, 0]
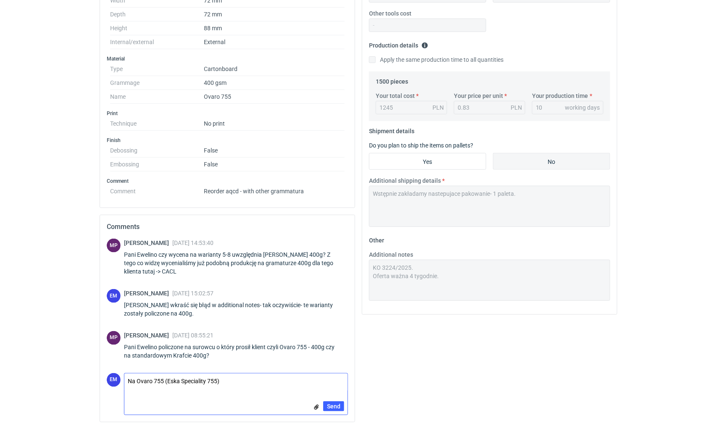
click at [236, 377] on textarea "Na Ovaro 755 (Eska Speciality 755)" at bounding box center [235, 382] width 223 height 18
click at [222, 381] on textarea "Na Ovaro 755 (Eska Speciality 755)" at bounding box center [235, 382] width 223 height 18
type textarea "Na Ovaro 755 (Eska Speciality 755, 400 g)"
click at [340, 404] on span "Send" at bounding box center [333, 406] width 13 height 6
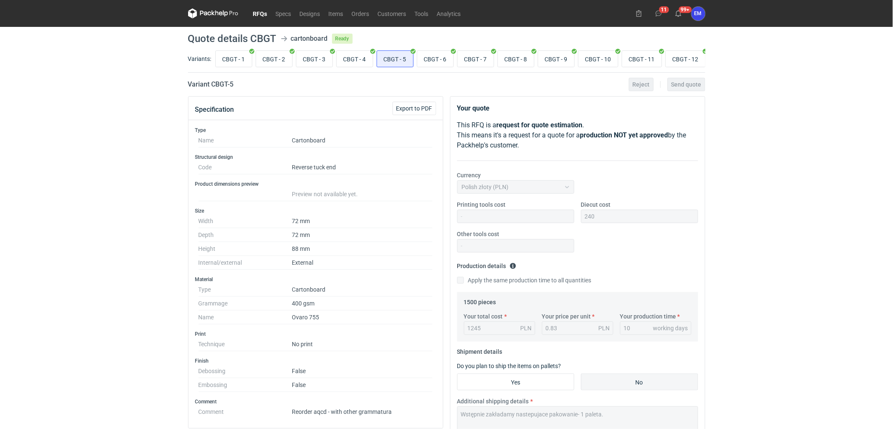
click at [214, 11] on icon at bounding box center [213, 13] width 50 height 10
